Goal: Navigation & Orientation: Find specific page/section

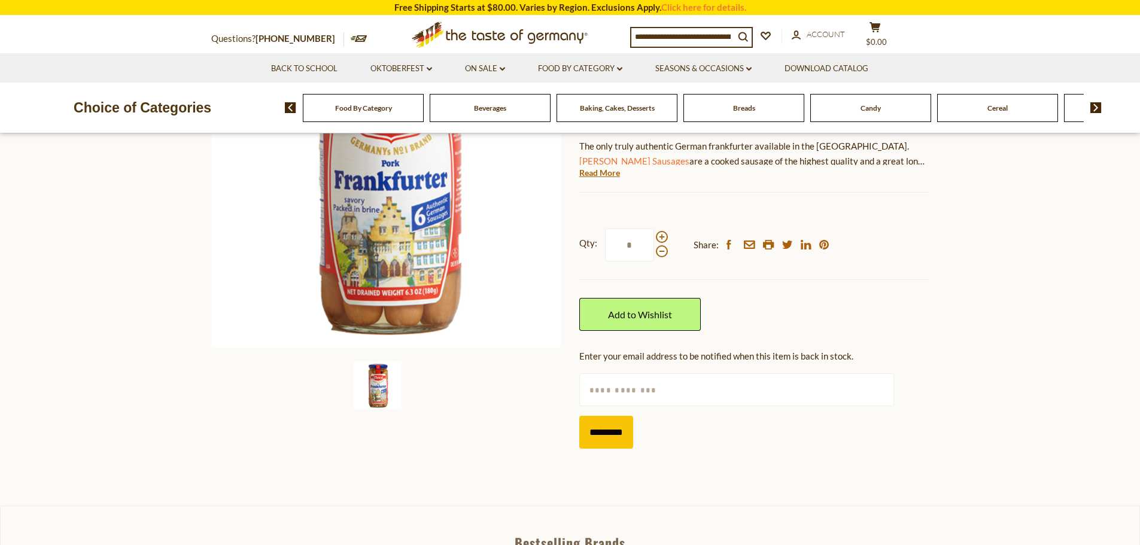
scroll to position [145, 0]
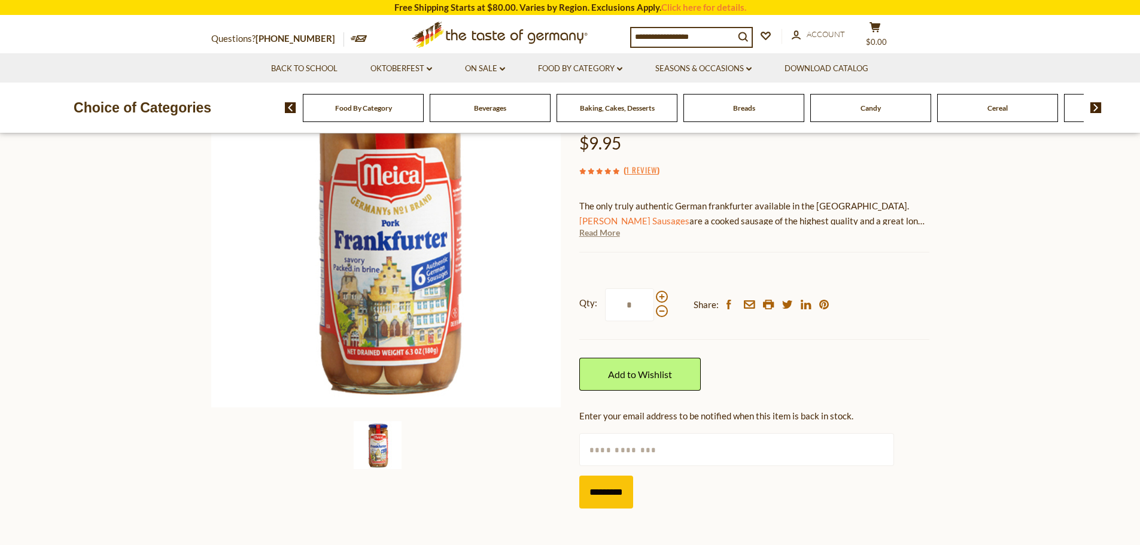
click at [605, 234] on link "Read More" at bounding box center [599, 233] width 41 height 12
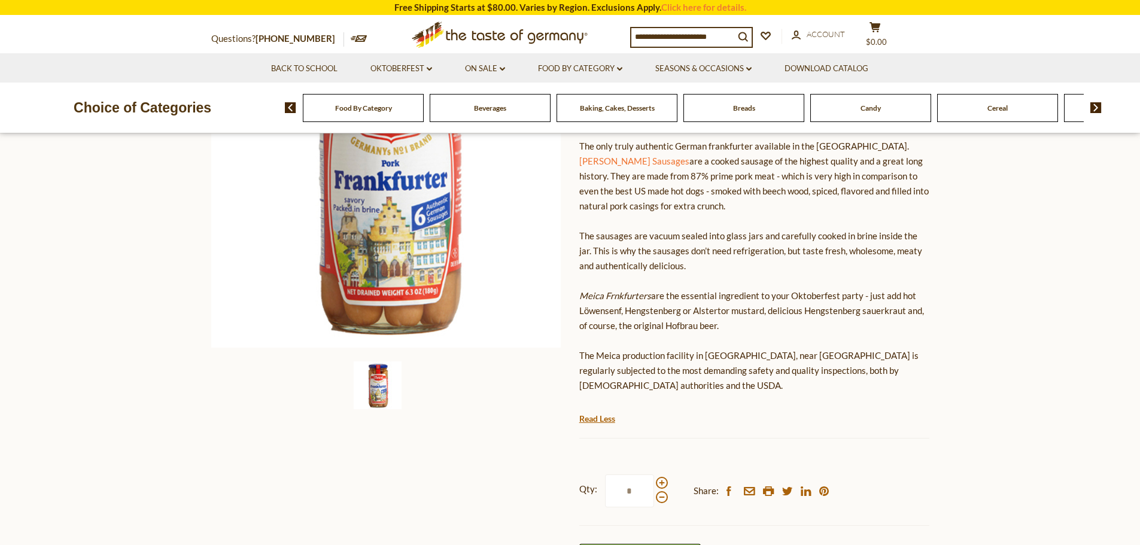
scroll to position [265, 0]
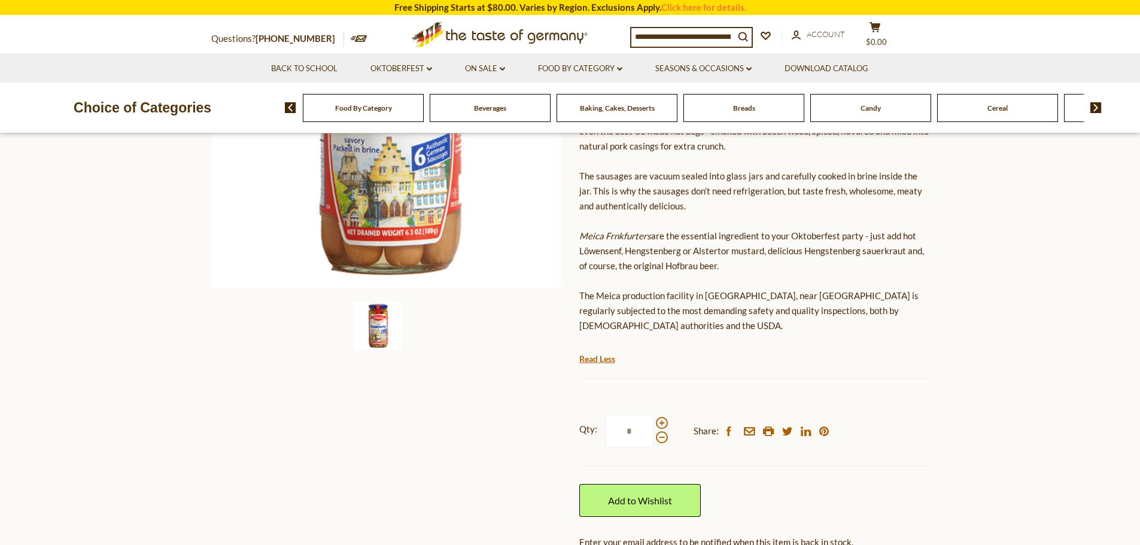
click at [424, 115] on div "Baking, Cakes, Desserts" at bounding box center [363, 108] width 121 height 28
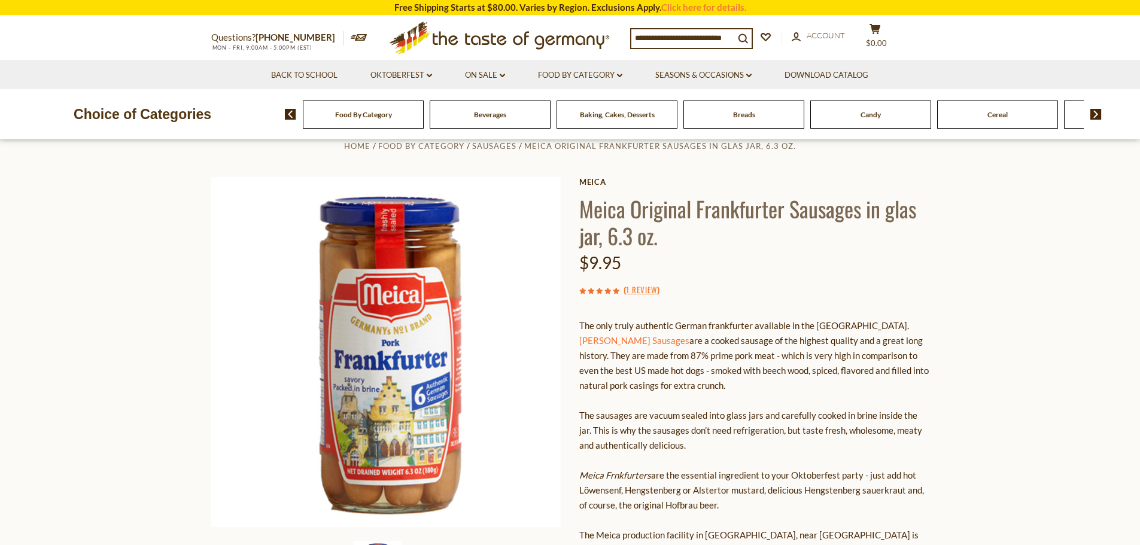
scroll to position [0, 0]
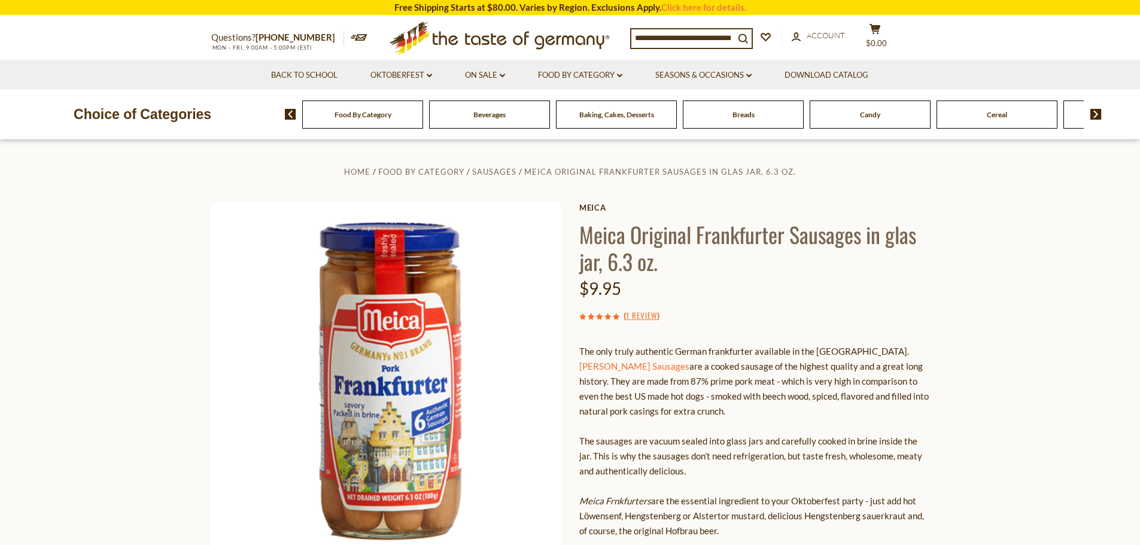
click at [637, 114] on span "Baking, Cakes, Desserts" at bounding box center [616, 114] width 75 height 9
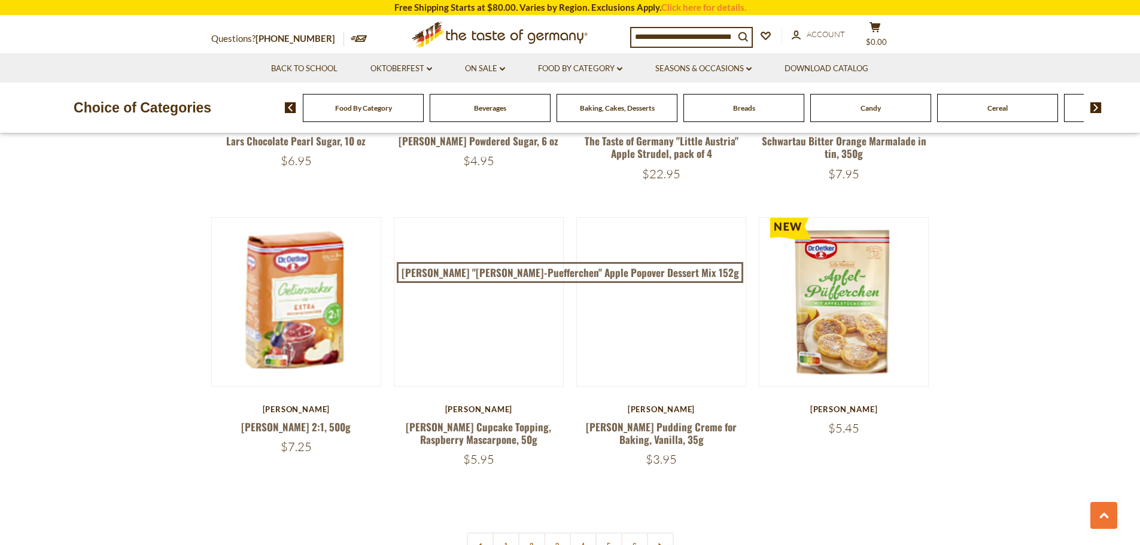
scroll to position [2752, 0]
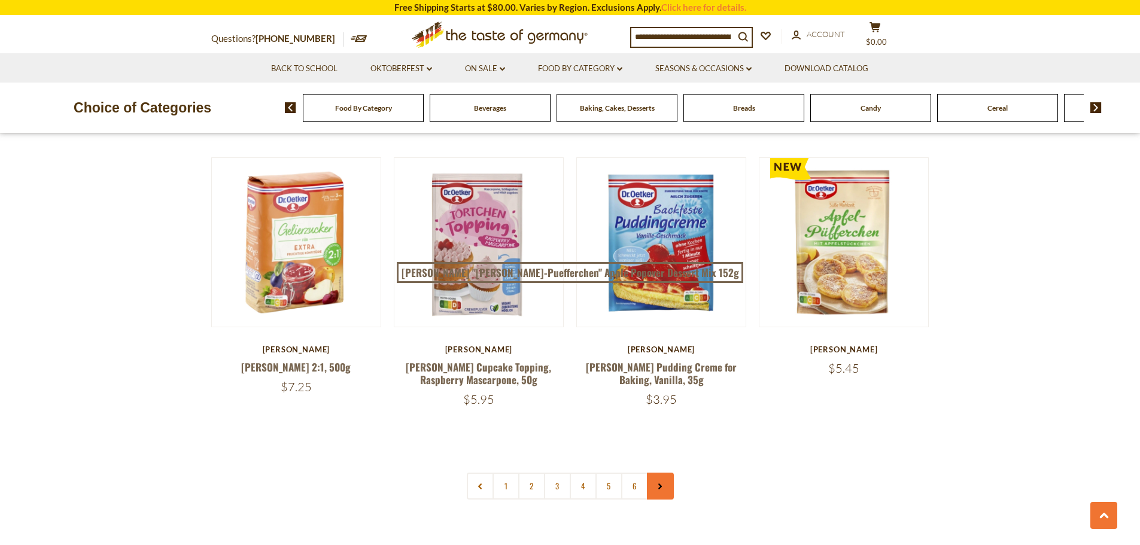
click at [662, 483] on icon at bounding box center [659, 486] width 7 height 6
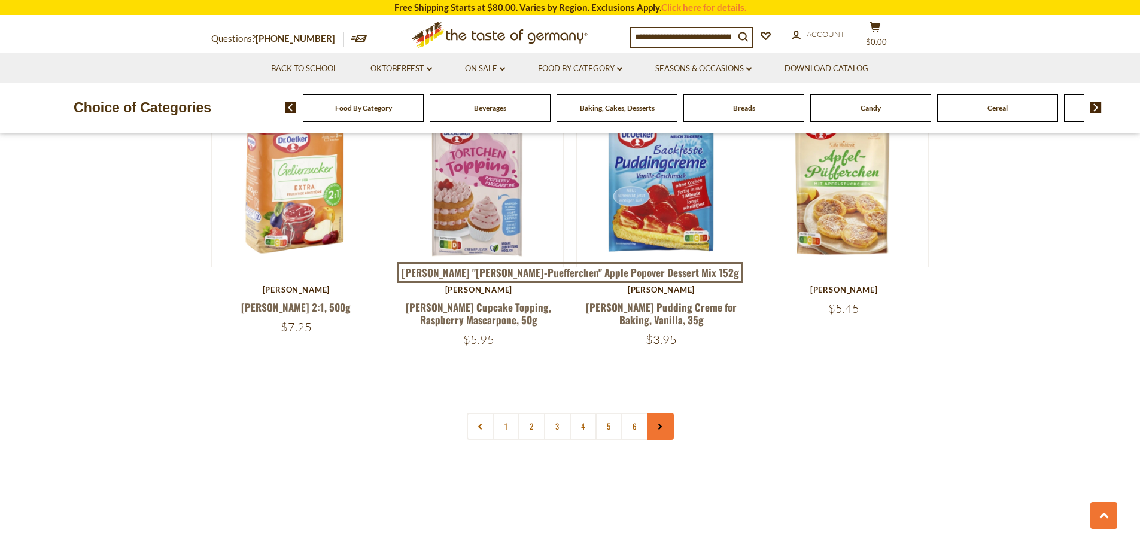
click at [668, 413] on link at bounding box center [660, 426] width 27 height 27
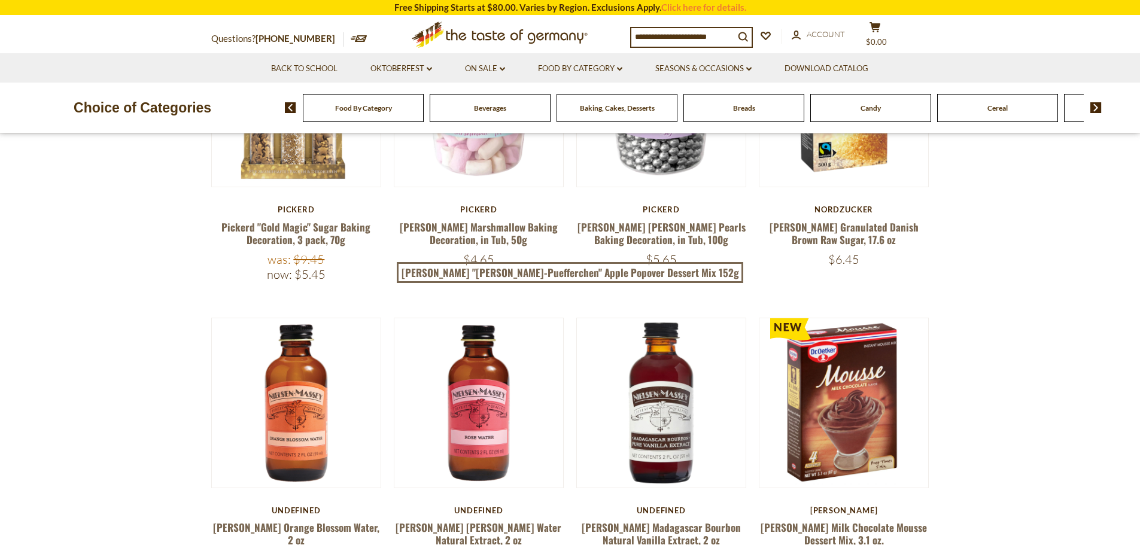
scroll to position [481, 0]
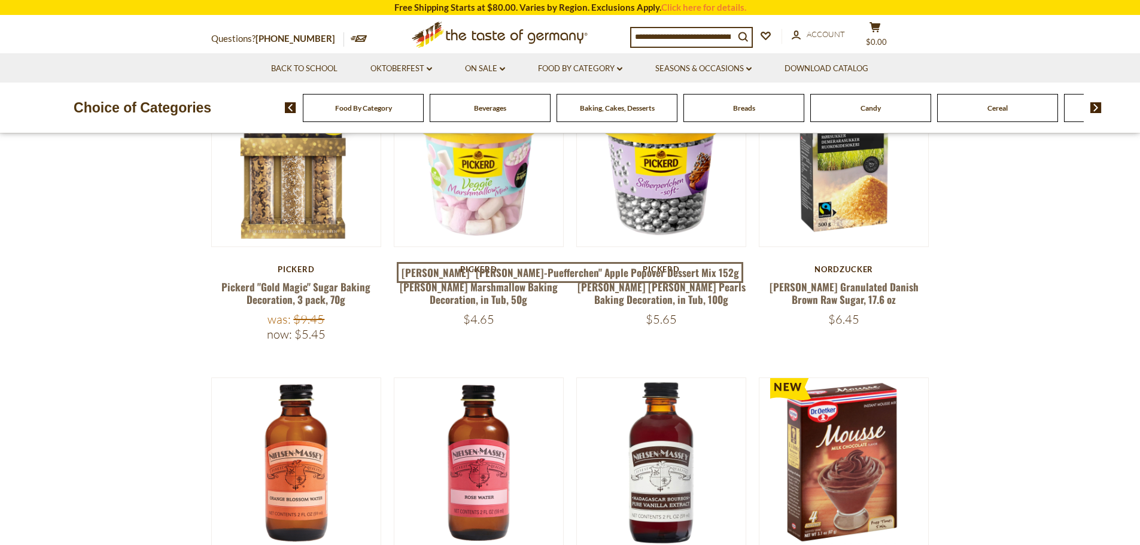
click at [424, 109] on div "Candy" at bounding box center [363, 108] width 121 height 28
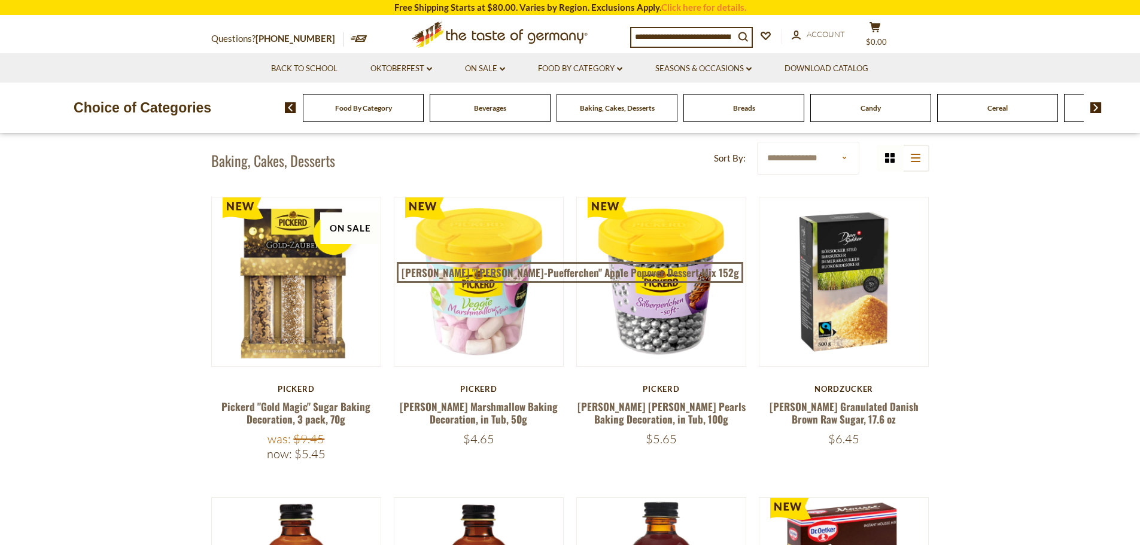
scroll to position [182, 0]
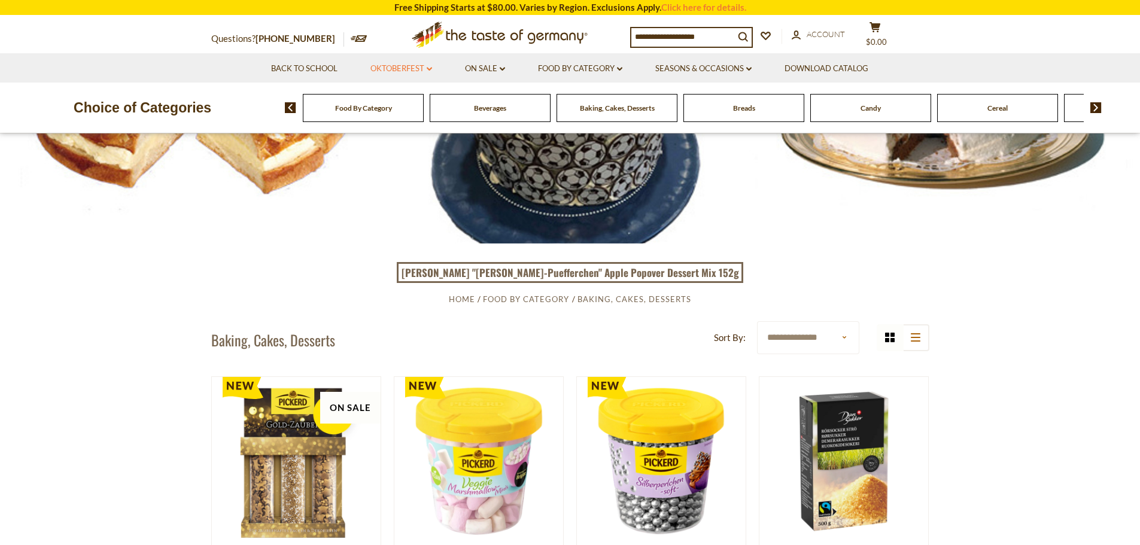
click at [422, 66] on link "Oktoberfest dropdown_arrow" at bounding box center [401, 68] width 62 height 13
click at [615, 67] on link "Food By Category dropdown_arrow" at bounding box center [580, 68] width 84 height 13
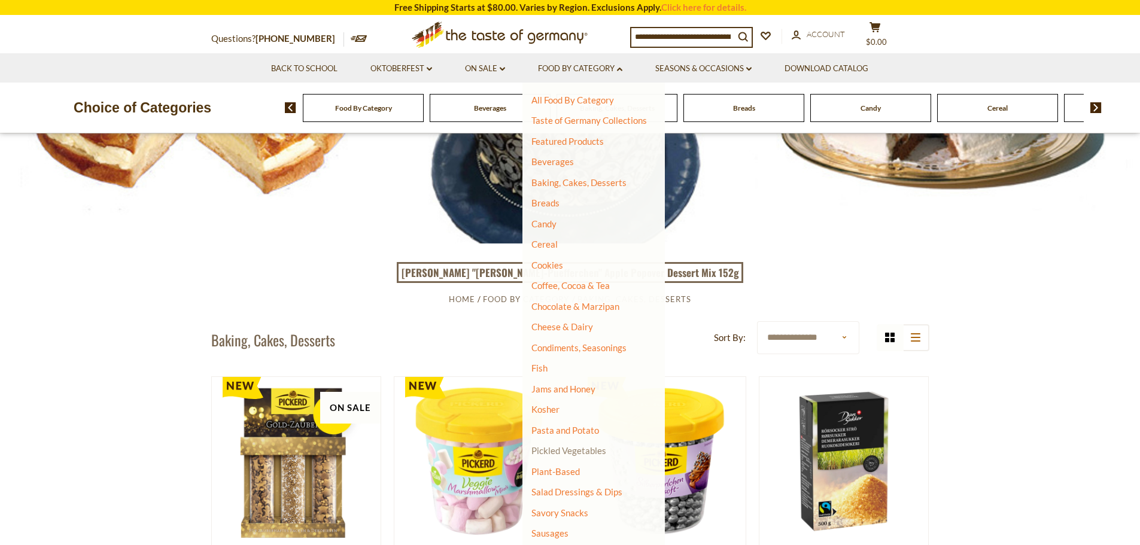
click at [594, 451] on link "Pickled Vegetables" at bounding box center [568, 450] width 75 height 11
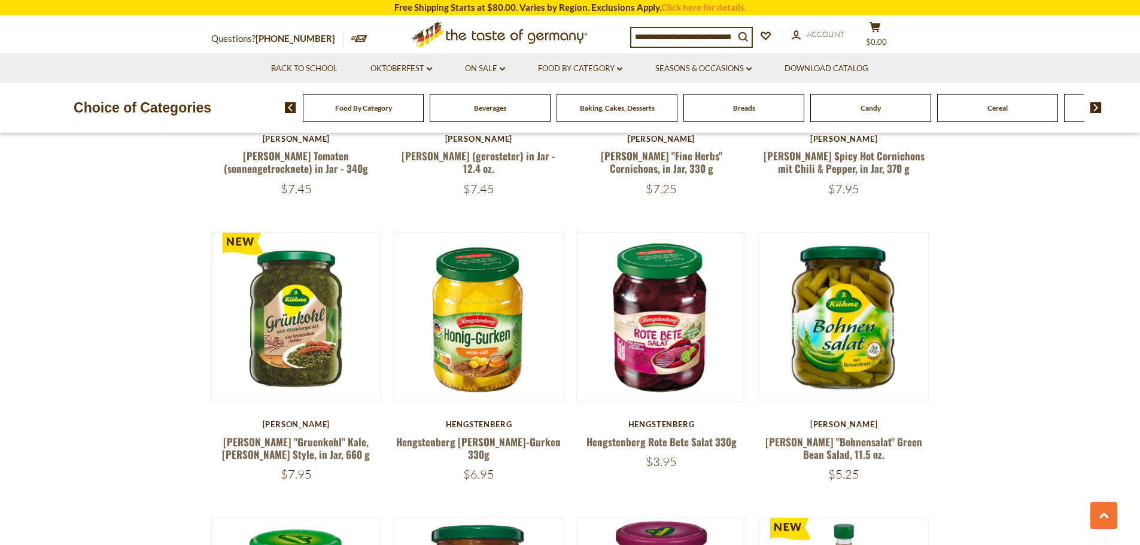
scroll to position [957, 0]
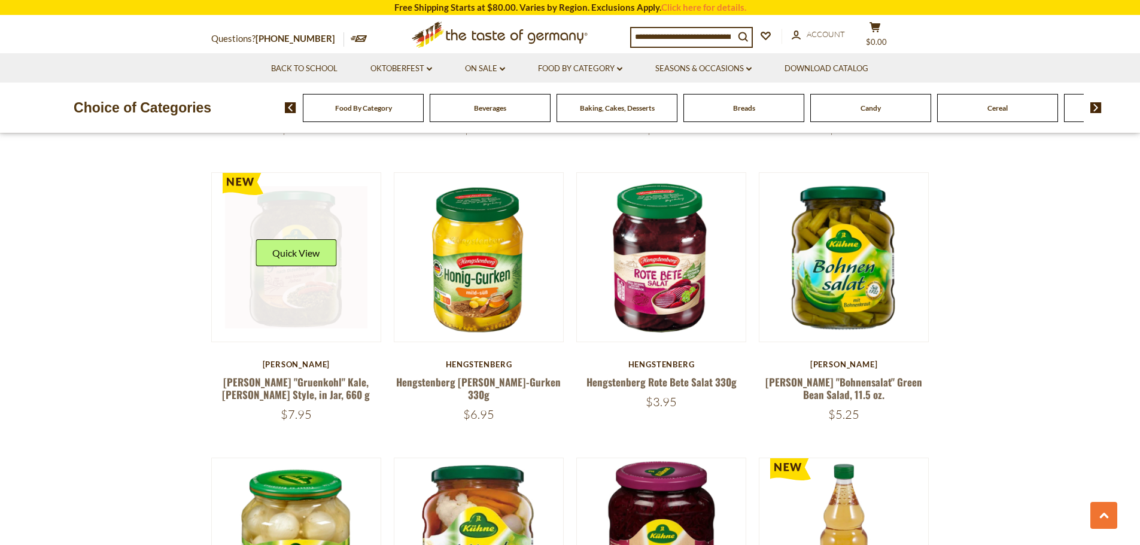
click at [303, 301] on link at bounding box center [296, 257] width 142 height 142
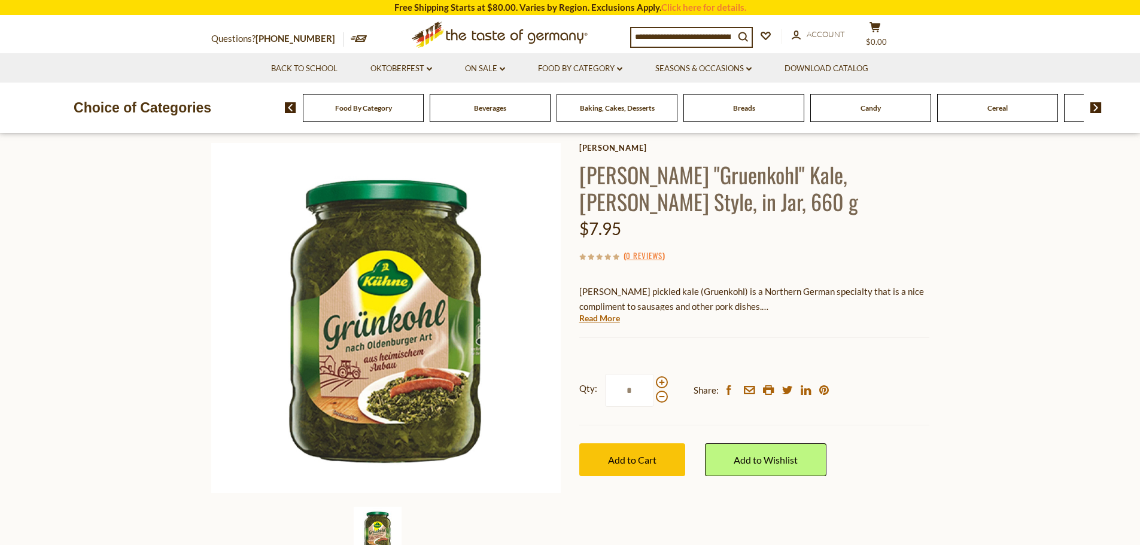
scroll to position [120, 0]
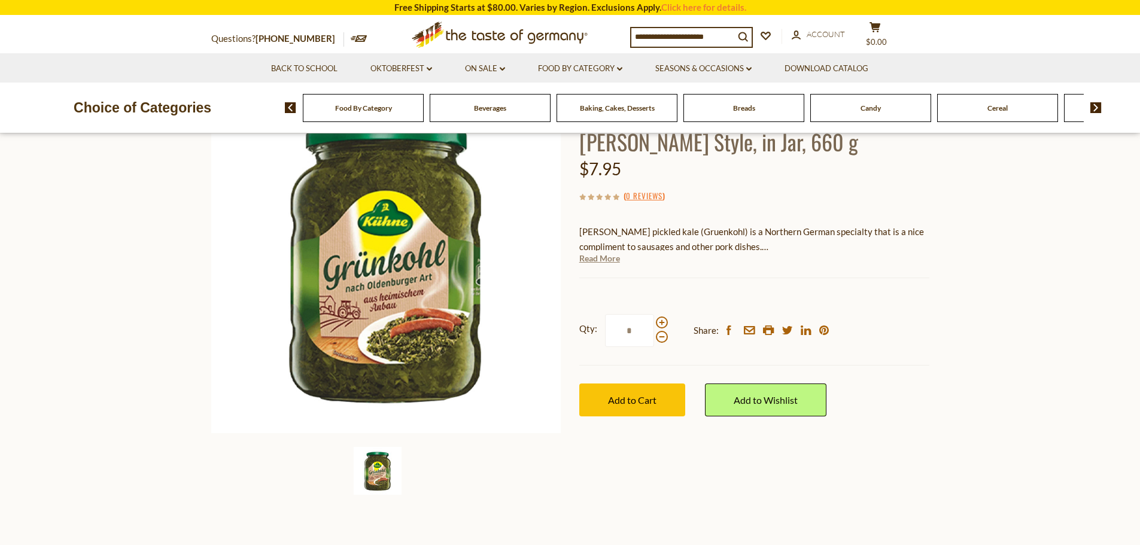
click at [607, 261] on link "Read More" at bounding box center [599, 258] width 41 height 12
